Goal: Information Seeking & Learning: Learn about a topic

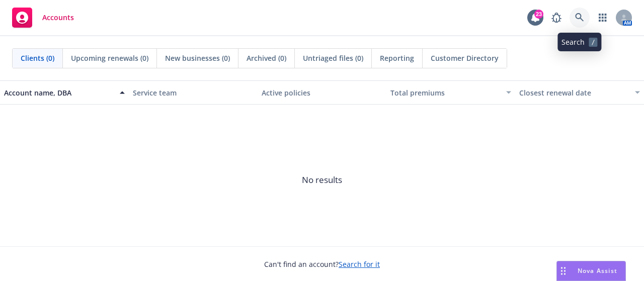
click at [577, 14] on icon at bounding box center [579, 17] width 9 height 9
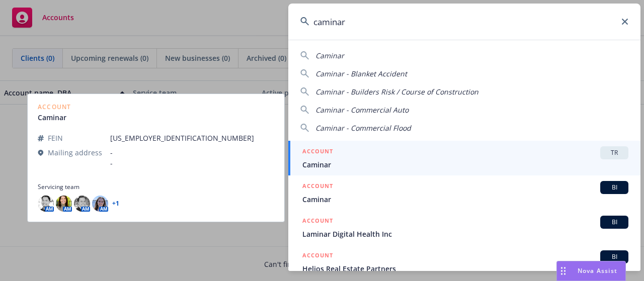
type input "caminar"
click at [321, 161] on span "Caminar" at bounding box center [465, 164] width 326 height 11
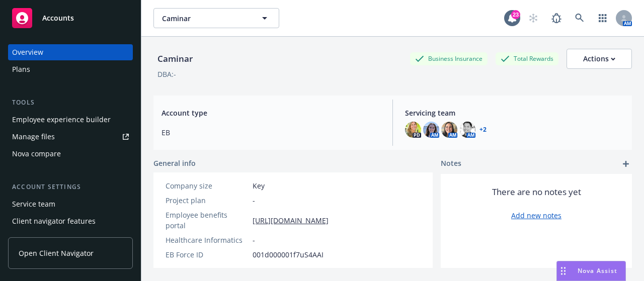
click at [65, 121] on div "Employee experience builder" at bounding box center [61, 120] width 99 height 16
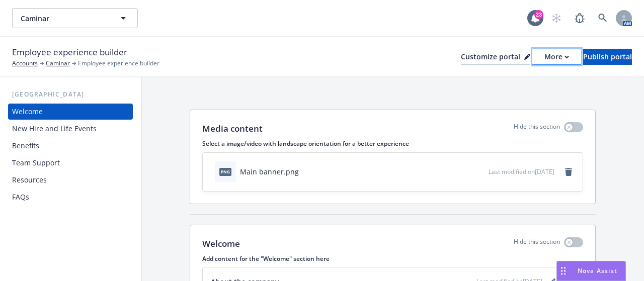
click at [544, 53] on div "More" at bounding box center [556, 56] width 25 height 15
click at [516, 96] on link "Copy portal link" at bounding box center [504, 100] width 92 height 20
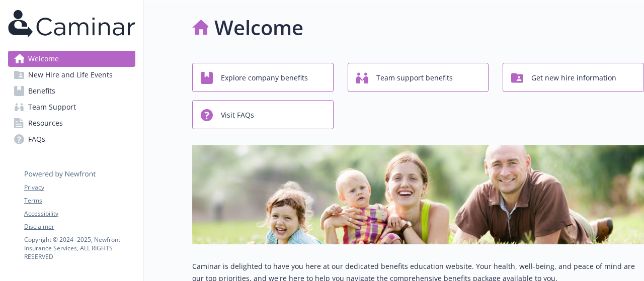
click at [71, 89] on link "Benefits" at bounding box center [71, 91] width 127 height 16
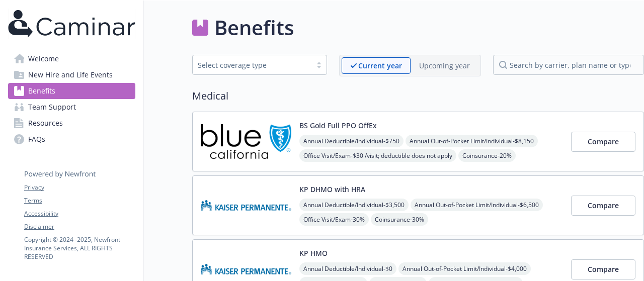
click at [429, 28] on div "Benefits" at bounding box center [418, 28] width 452 height 30
